Goal: Transaction & Acquisition: Subscribe to service/newsletter

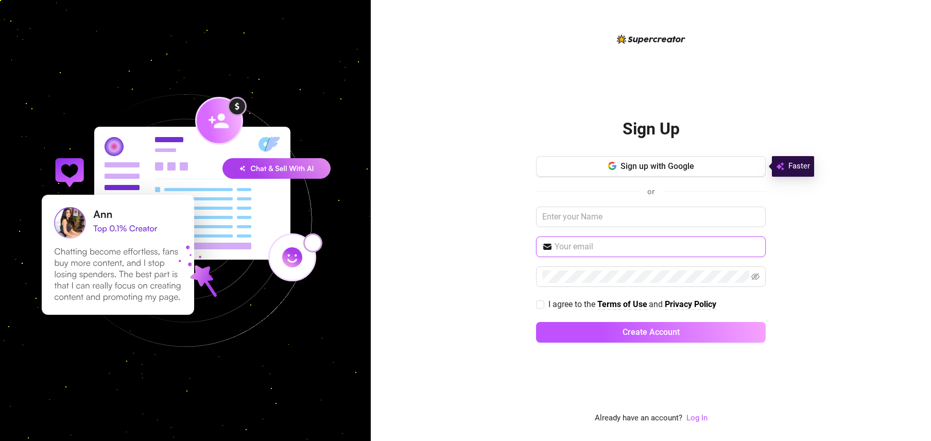
click at [579, 245] on input "text" at bounding box center [657, 246] width 205 height 12
paste input "December@12"
type input "December@12"
click at [557, 186] on div "or" at bounding box center [651, 190] width 230 height 13
click at [585, 270] on span at bounding box center [651, 277] width 230 height 21
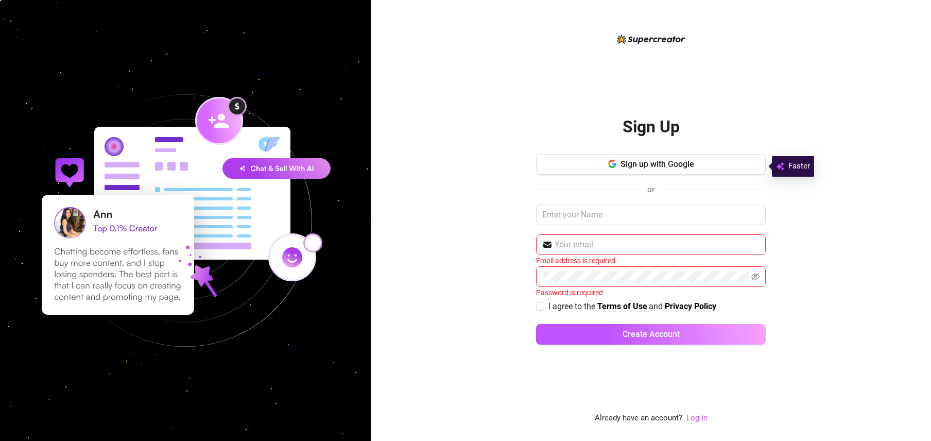
drag, startPoint x: 487, startPoint y: 226, endPoint x: 502, endPoint y: 226, distance: 14.9
click at [491, 226] on div "Sign Up Sign up with Google or Email address is required Password is required I…" at bounding box center [651, 220] width 560 height 441
click at [742, 166] on button "Sign up with Google" at bounding box center [651, 164] width 230 height 21
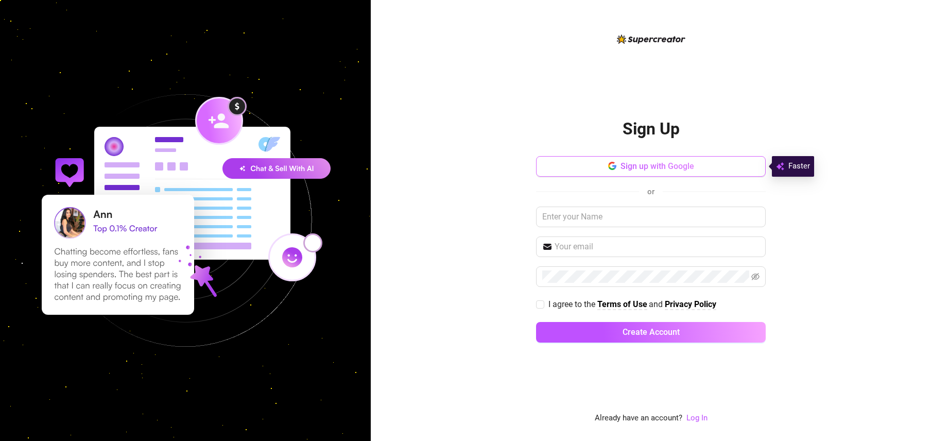
click at [657, 174] on button "Sign up with Google" at bounding box center [651, 166] width 230 height 21
